Goal: Task Accomplishment & Management: Use online tool/utility

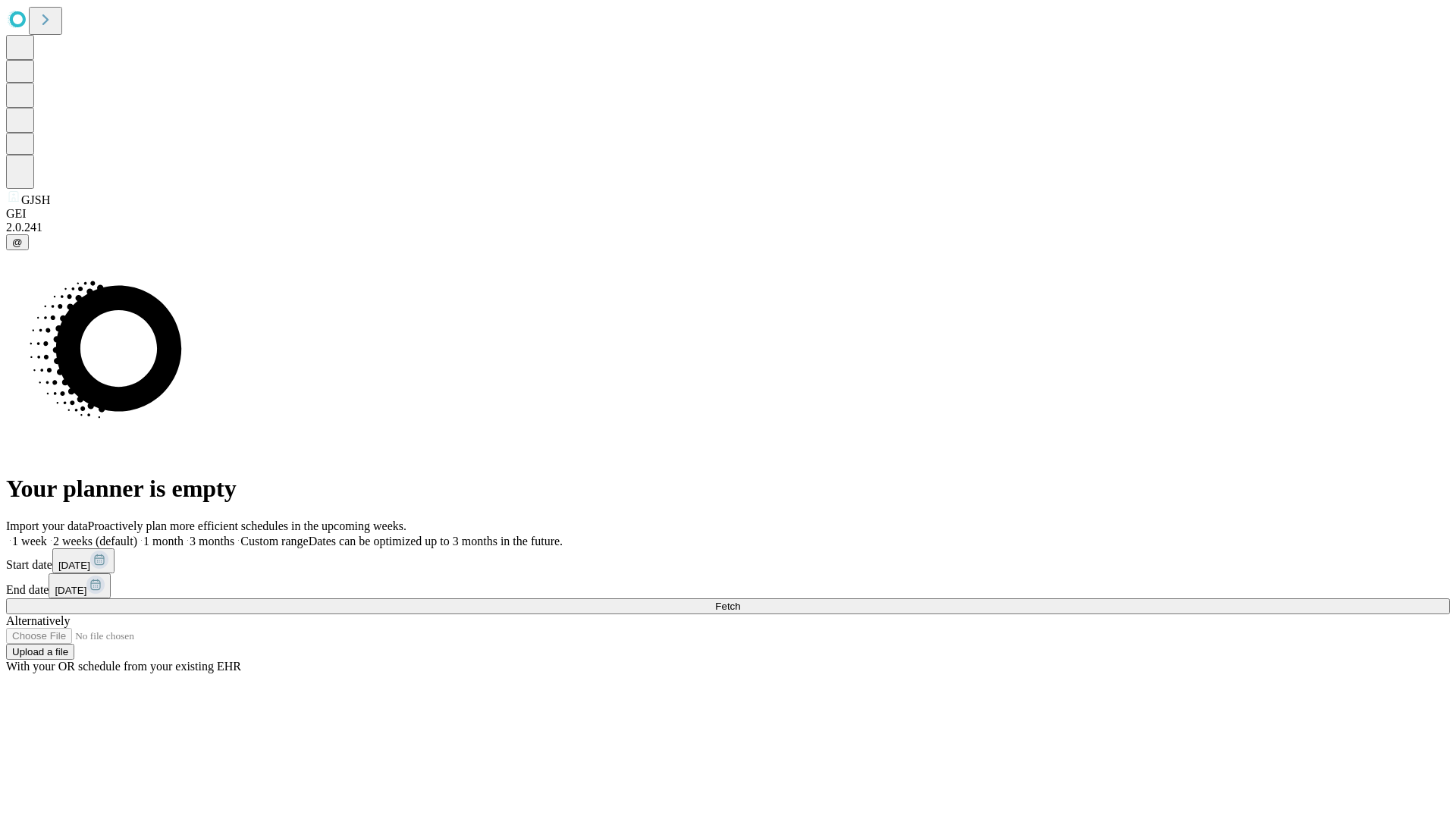
click at [740, 600] on span "Fetch" at bounding box center [728, 606] width 25 height 12
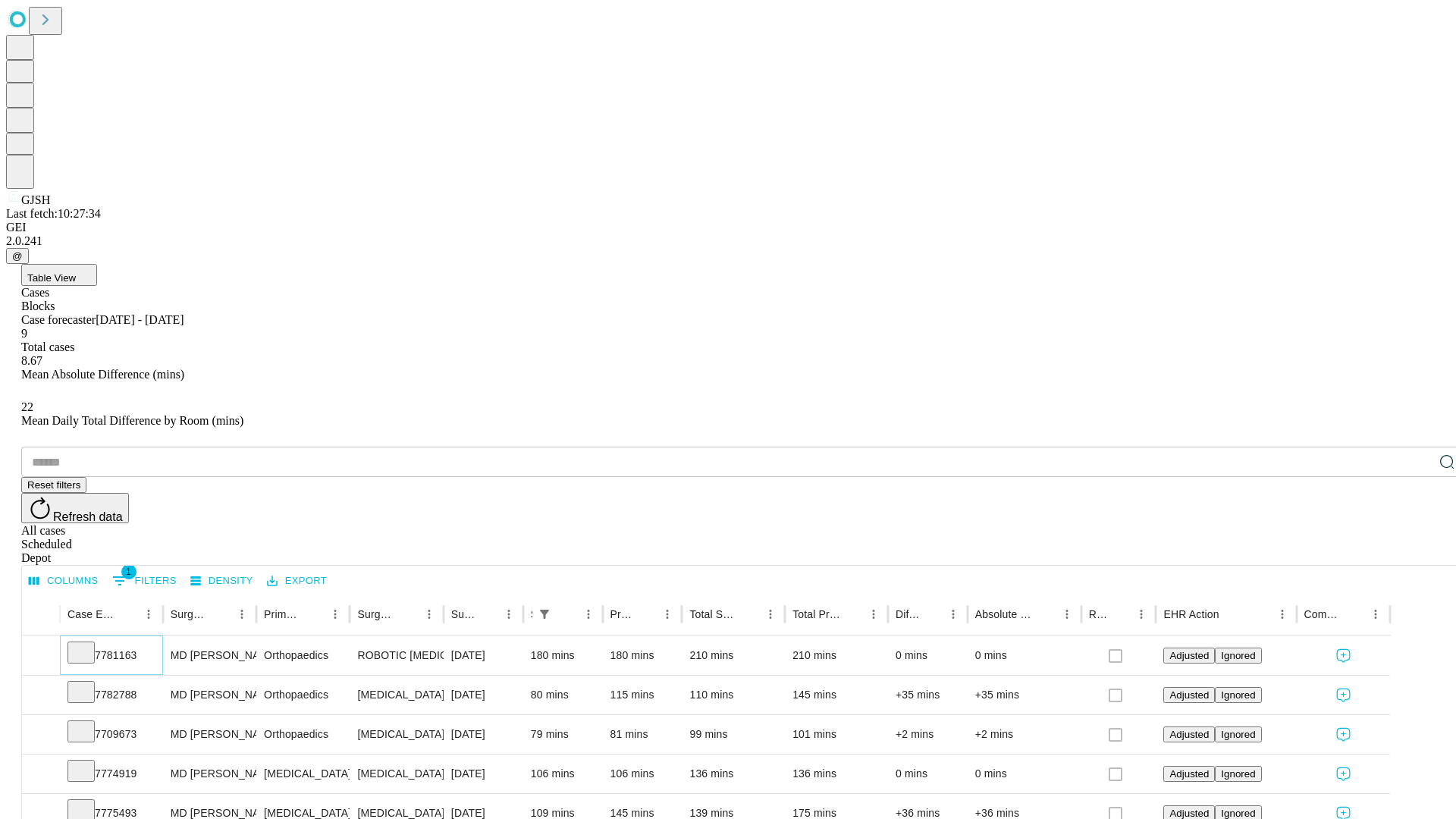
click at [89, 644] on icon at bounding box center [81, 652] width 15 height 15
